Goal: Information Seeking & Learning: Check status

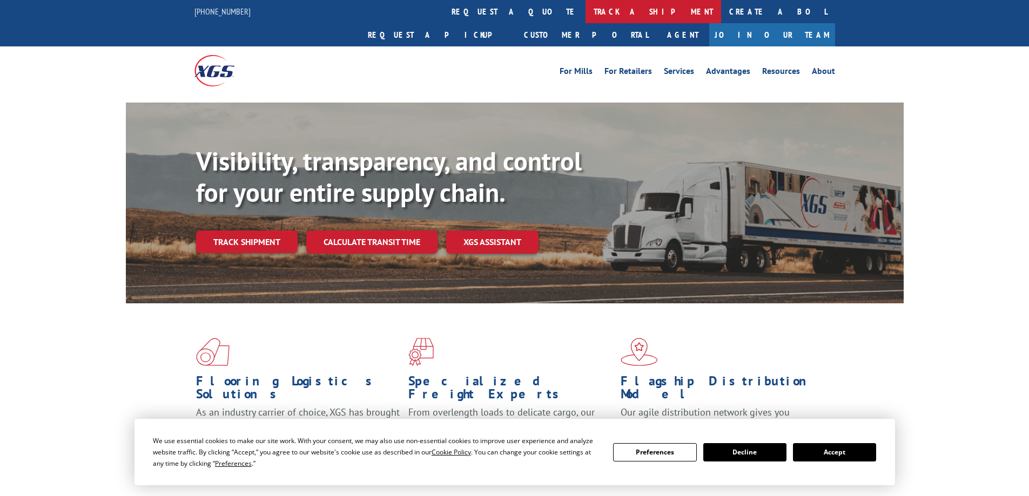
click at [585, 14] on link "track a shipment" at bounding box center [653, 11] width 136 height 23
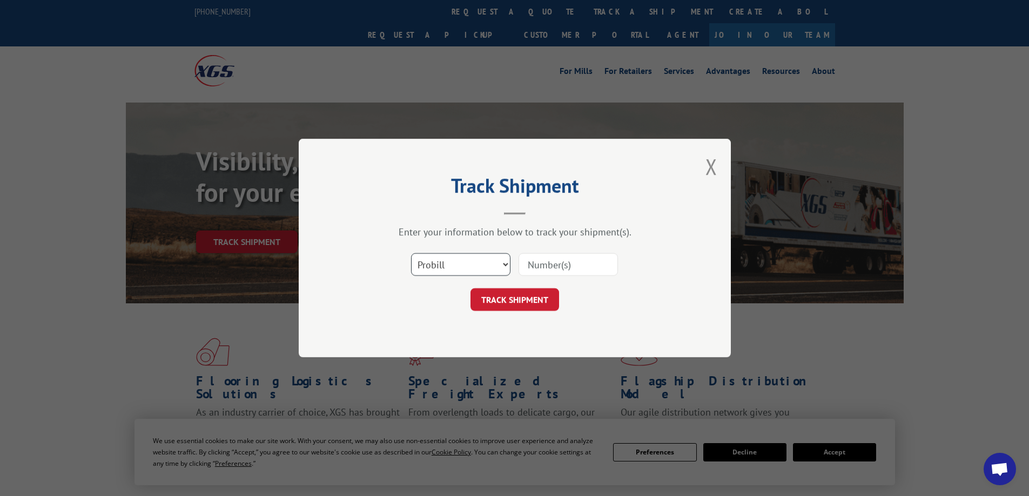
click at [502, 263] on select "Select category... Probill BOL PO" at bounding box center [460, 264] width 99 height 23
select select "bol"
click at [411, 253] on select "Select category... Probill BOL PO" at bounding box center [460, 264] width 99 height 23
click at [553, 259] on input at bounding box center [567, 264] width 99 height 23
type input "7041548"
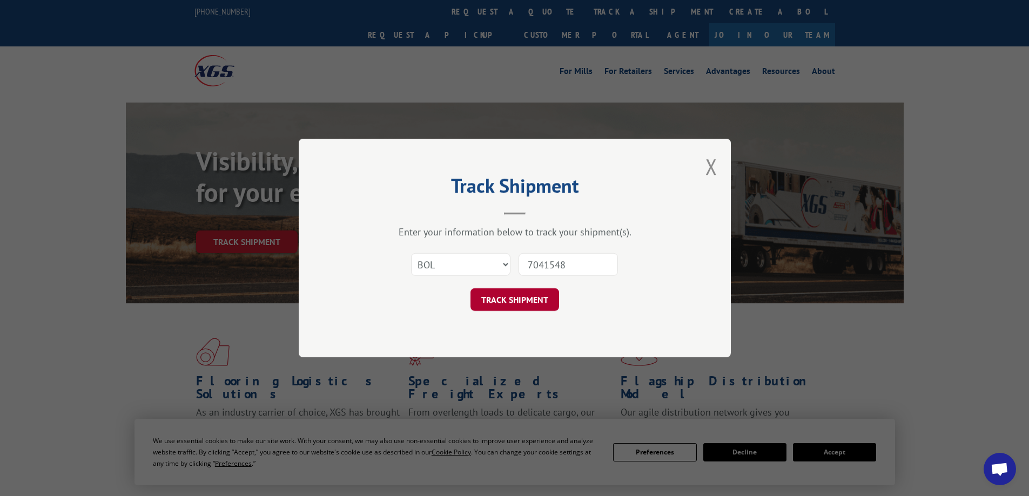
click at [501, 300] on button "TRACK SHIPMENT" at bounding box center [514, 299] width 89 height 23
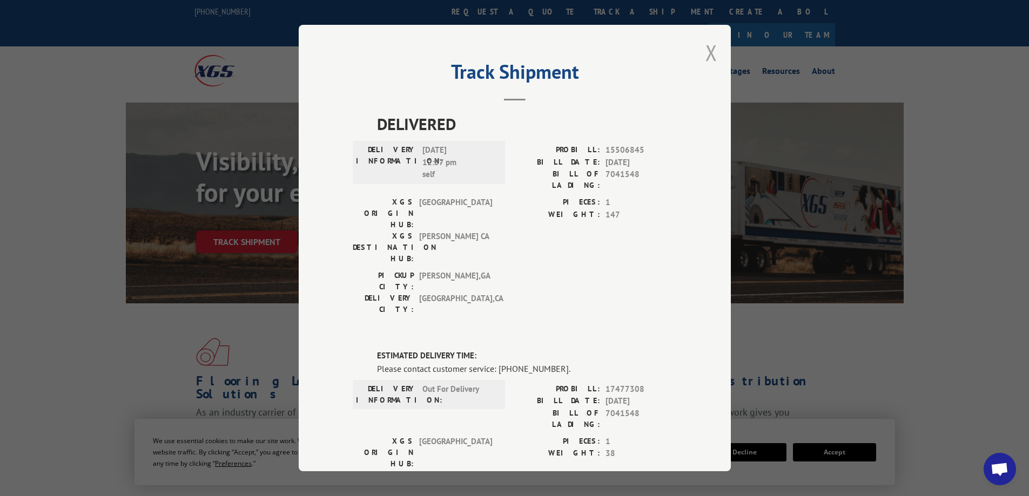
drag, startPoint x: 710, startPoint y: 52, endPoint x: 496, endPoint y: 69, distance: 214.0
click at [708, 52] on button "Close modal" at bounding box center [711, 52] width 12 height 29
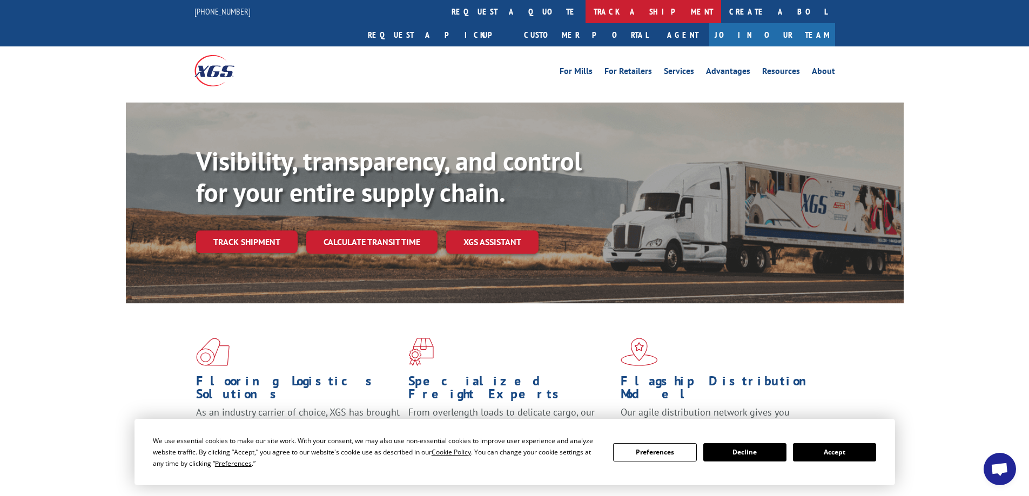
click at [585, 19] on link "track a shipment" at bounding box center [653, 11] width 136 height 23
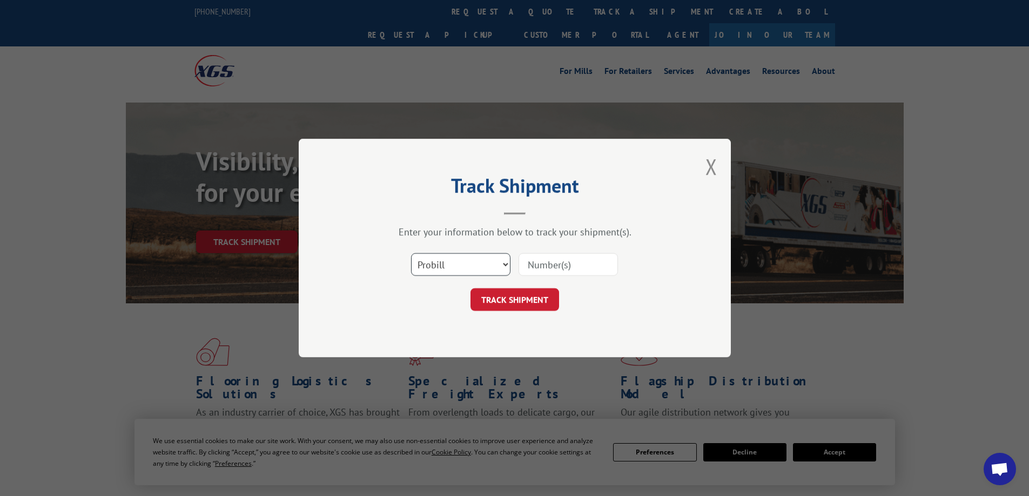
click at [503, 261] on select "Select category... Probill BOL PO" at bounding box center [460, 264] width 99 height 23
select select "bol"
click at [411, 253] on select "Select category... Probill BOL PO" at bounding box center [460, 264] width 99 height 23
click at [534, 266] on input at bounding box center [567, 264] width 99 height 23
type input "7040084"
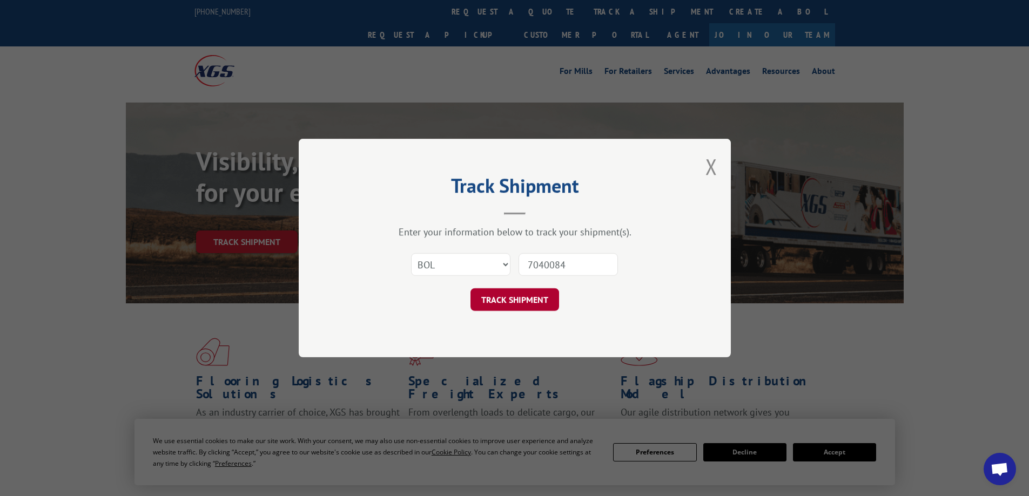
click at [488, 293] on button "TRACK SHIPMENT" at bounding box center [514, 299] width 89 height 23
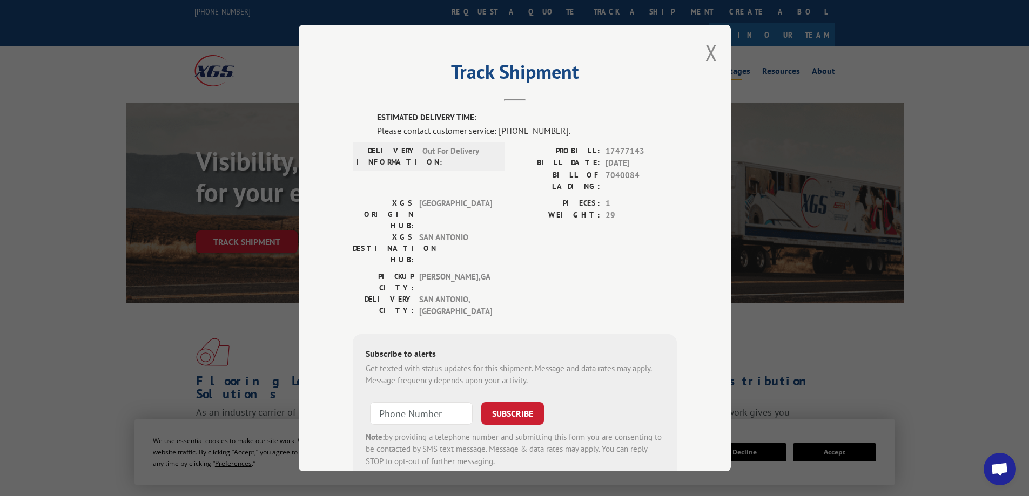
click at [705, 52] on button "Close modal" at bounding box center [711, 52] width 12 height 29
